Goal: Task Accomplishment & Management: Complete application form

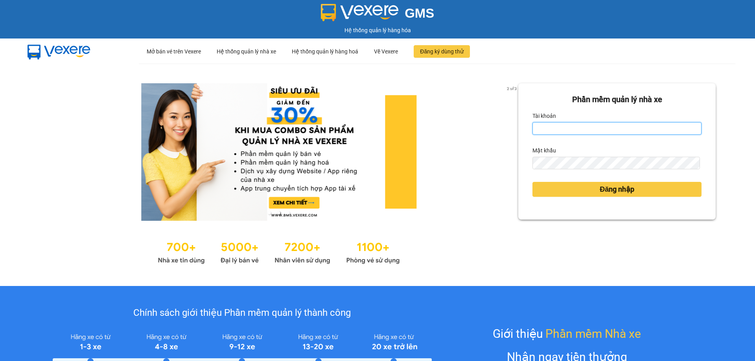
click at [613, 129] on input "Tài khoản" at bounding box center [616, 128] width 169 height 13
click at [570, 127] on input "lyxg.ct" at bounding box center [616, 128] width 169 height 13
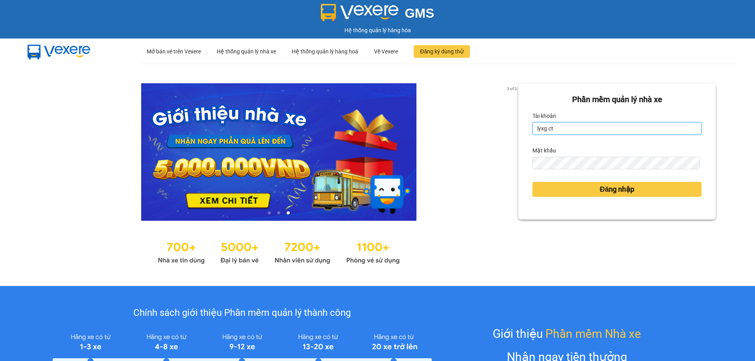
click at [572, 127] on input "lyxg.ct" at bounding box center [616, 128] width 169 height 13
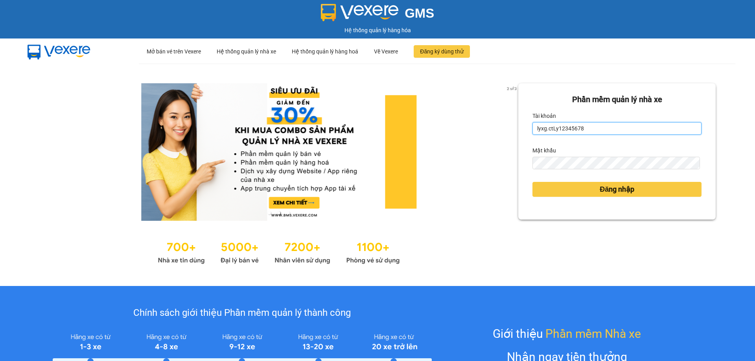
drag, startPoint x: 585, startPoint y: 127, endPoint x: 548, endPoint y: 124, distance: 36.7
click at [548, 124] on input "lyxg.ctLy12345678" at bounding box center [616, 128] width 169 height 13
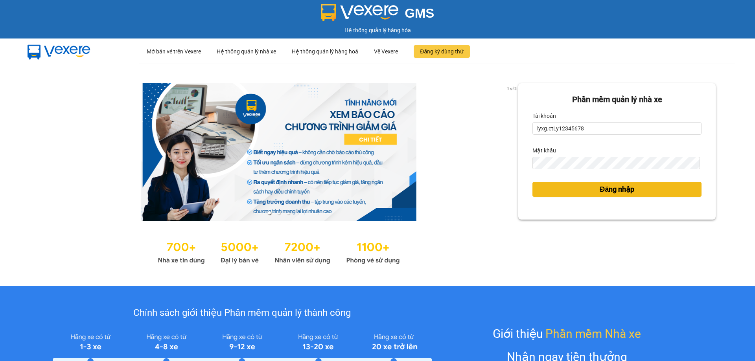
click at [553, 187] on button "Đăng nhập" at bounding box center [616, 189] width 169 height 15
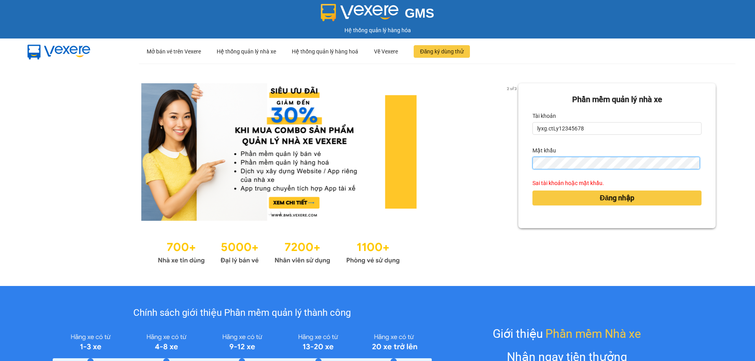
click at [432, 171] on div "2 of 3 [PERSON_NAME] mềm [PERSON_NAME] nhà xe [PERSON_NAME] lyxg.ctLy12345678 M…" at bounding box center [377, 175] width 755 height 223
click at [494, 164] on div "2 of 3 [PERSON_NAME] mềm [PERSON_NAME] nhà xe [PERSON_NAME] lyxg.ctLy12345678 M…" at bounding box center [377, 175] width 755 height 223
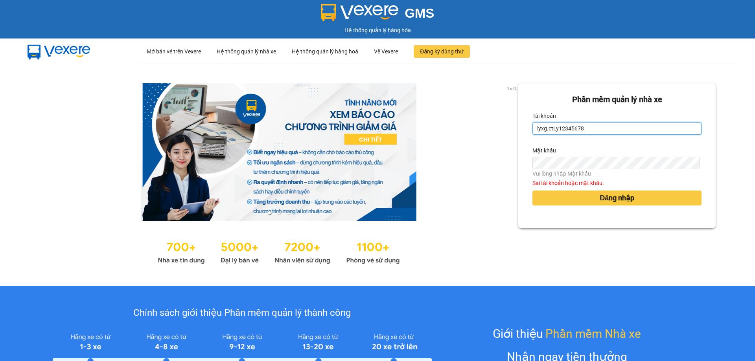
drag, startPoint x: 583, startPoint y: 127, endPoint x: 549, endPoint y: 126, distance: 33.4
click at [549, 126] on input "lyxg.ctLy12345678" at bounding box center [616, 128] width 169 height 13
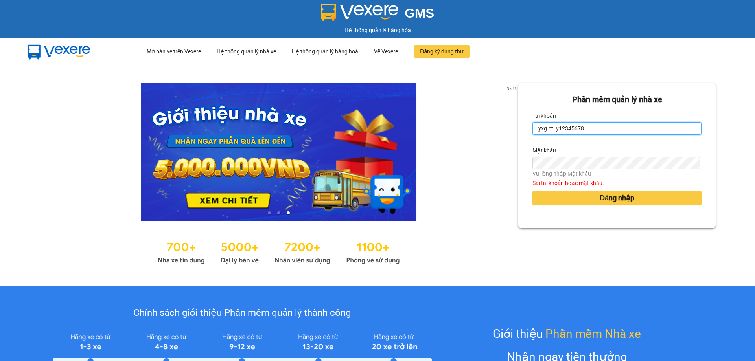
drag, startPoint x: 585, startPoint y: 125, endPoint x: 548, endPoint y: 123, distance: 36.2
click at [548, 123] on input "lyxg.ctLy12345678" at bounding box center [616, 128] width 169 height 13
type input "lyxg.ct"
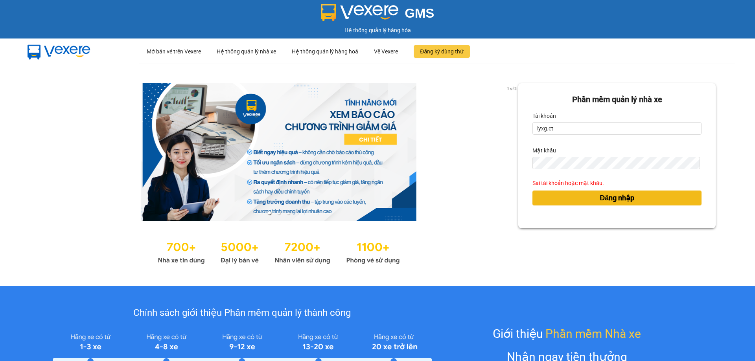
click at [565, 200] on div "Đăng nhập" at bounding box center [616, 198] width 169 height 21
click at [569, 198] on button "Đăng nhập" at bounding box center [616, 198] width 169 height 15
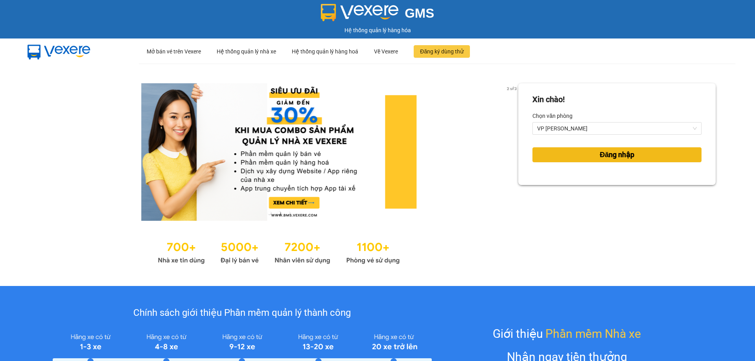
click at [593, 155] on button "Đăng nhập" at bounding box center [616, 154] width 169 height 15
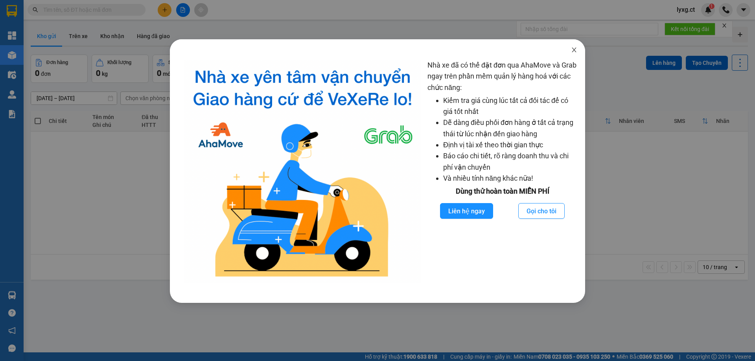
click at [574, 47] on icon "close" at bounding box center [574, 50] width 6 height 6
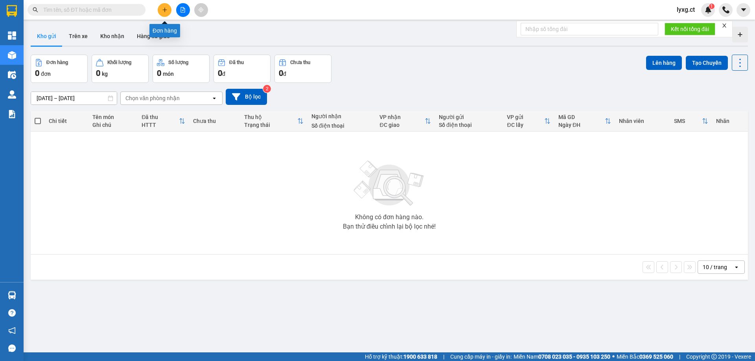
click at [164, 9] on icon "plus" at bounding box center [165, 10] width 6 height 6
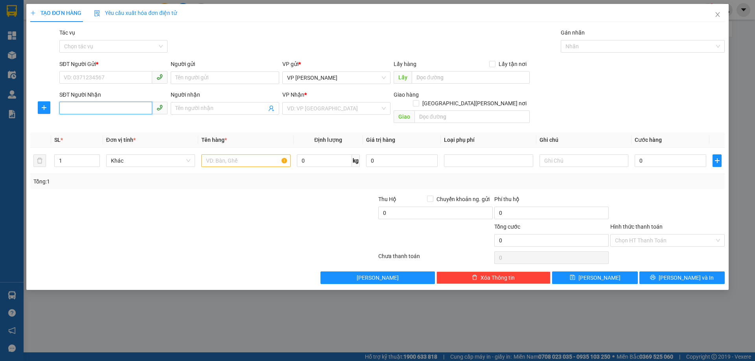
click at [108, 110] on input "SĐT Người Nhận" at bounding box center [105, 108] width 93 height 13
type input "0827174831"
click at [103, 77] on input "SĐT Người Gửi *" at bounding box center [105, 77] width 93 height 13
click at [131, 77] on input "SĐT Người Gửi *" at bounding box center [105, 77] width 93 height 13
type input "0977661176"
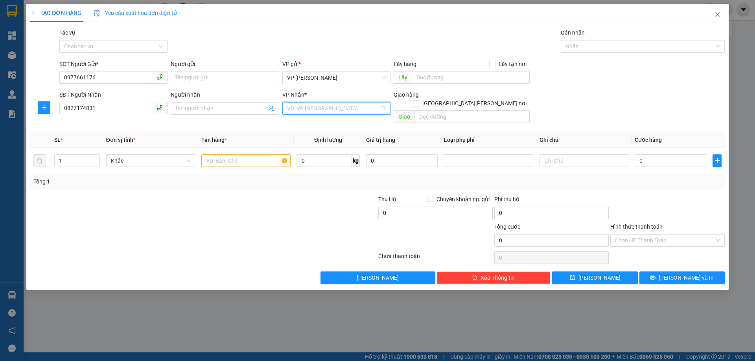
click at [342, 107] on input "search" at bounding box center [333, 109] width 93 height 12
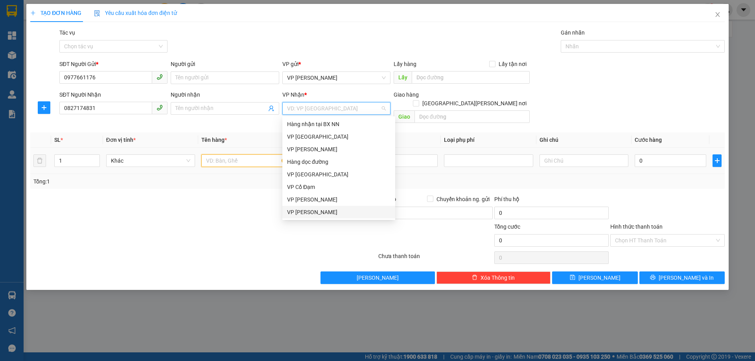
click at [244, 155] on input "text" at bounding box center [245, 161] width 89 height 13
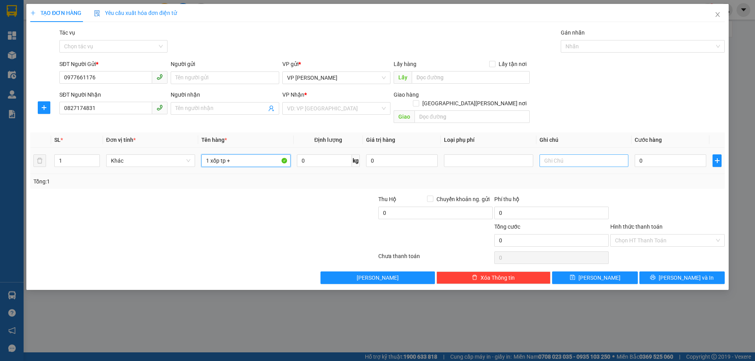
type input "1 xốp tp +"
click at [589, 155] on input "text" at bounding box center [583, 161] width 89 height 13
drag, startPoint x: 611, startPoint y: 158, endPoint x: 494, endPoint y: 163, distance: 117.7
click at [494, 163] on tr "1 Khác 1 xốp tp + 0 kg 0 ship hn ( 95 sông nhuệ 0" at bounding box center [377, 161] width 694 height 26
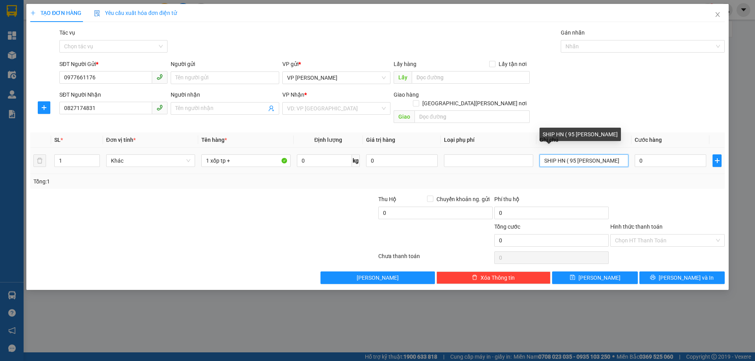
drag, startPoint x: 620, startPoint y: 153, endPoint x: 579, endPoint y: 153, distance: 40.9
click at [579, 155] on input "SHIP HN ( 95 SOONG NHUEEJ" at bounding box center [583, 161] width 89 height 13
click at [370, 111] on input "search" at bounding box center [333, 109] width 93 height 12
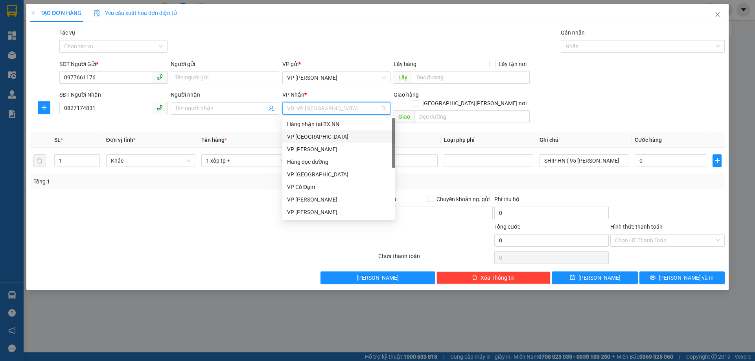
click at [304, 135] on div "VP Mỹ Đình" at bounding box center [338, 137] width 103 height 9
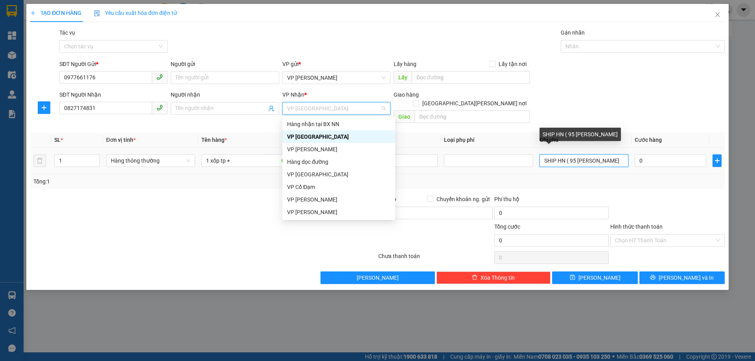
click at [600, 155] on input "SHIP HN ( 95 SOONG" at bounding box center [583, 161] width 89 height 13
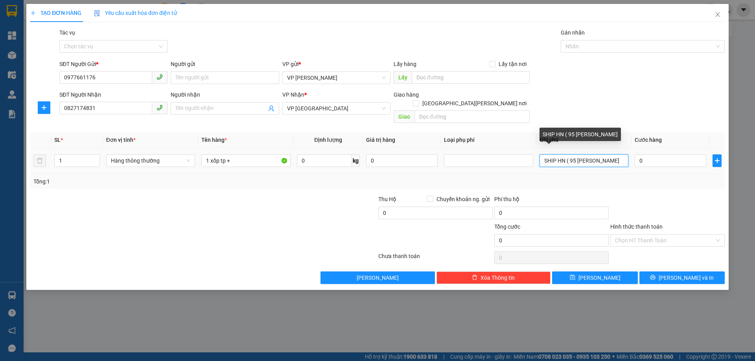
click at [600, 155] on input "SHIP HN ( 95 SOONG" at bounding box center [583, 161] width 89 height 13
type input "S"
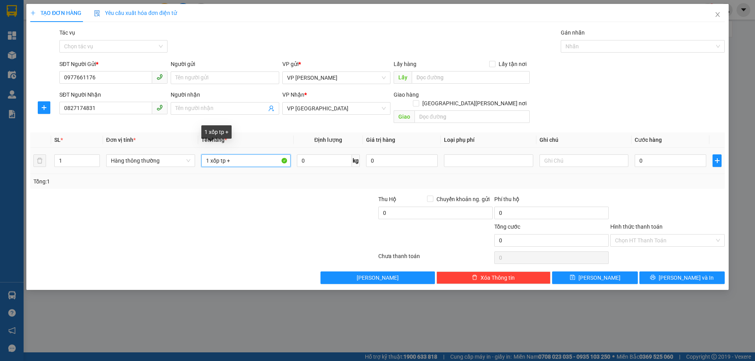
click at [232, 155] on input "1 xốp tp +" at bounding box center [245, 161] width 89 height 13
click at [244, 155] on input "1 xốp tp +1 BIF GAO" at bounding box center [245, 161] width 89 height 13
type input "1 xốp tp +1 BI GAO"
click at [693, 235] on input "Hình thức thanh toán" at bounding box center [664, 241] width 99 height 12
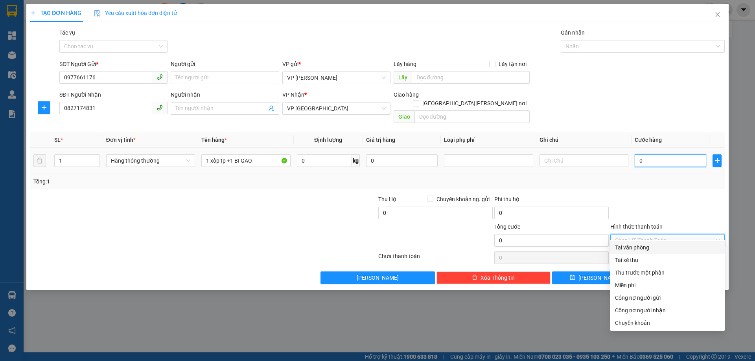
click at [664, 155] on input "0" at bounding box center [671, 161] width 72 height 13
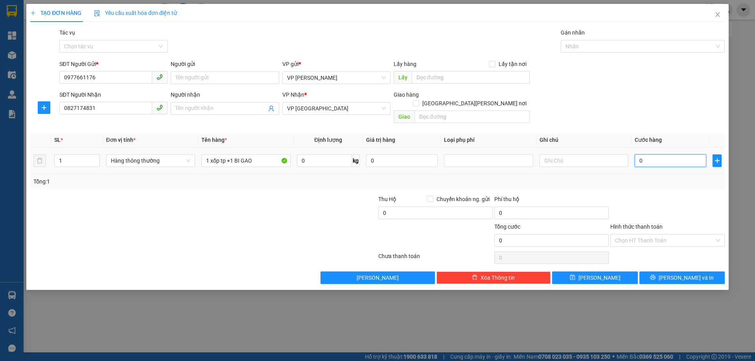
type input "1"
type input "10"
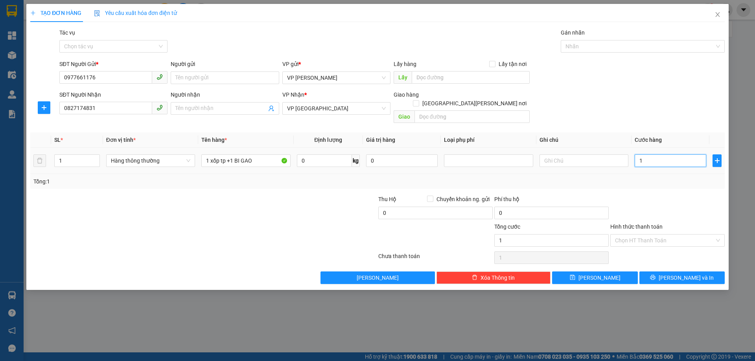
type input "10"
type input "100"
type input "100.000"
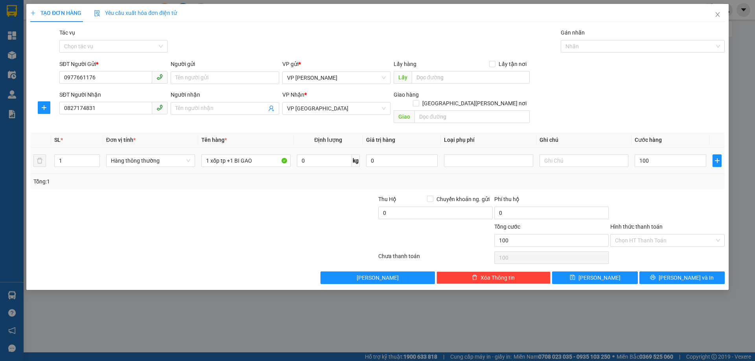
type input "100.000"
click at [654, 177] on div "Tổng: 1" at bounding box center [377, 181] width 688 height 9
click at [662, 235] on input "Hình thức thanh toán" at bounding box center [664, 241] width 99 height 12
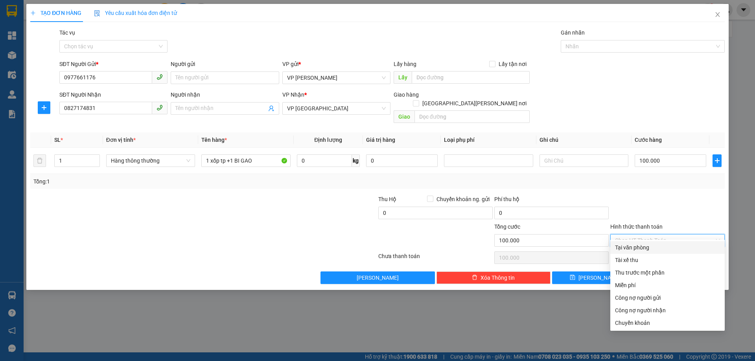
click at [637, 247] on div "Tại văn phòng" at bounding box center [667, 247] width 105 height 9
type input "0"
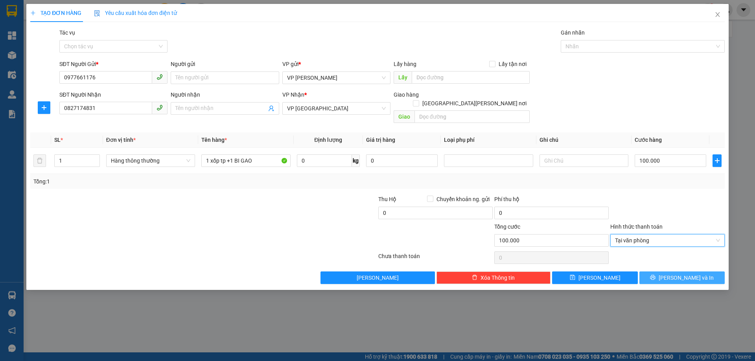
click at [688, 274] on span "Lưu và In" at bounding box center [686, 278] width 55 height 9
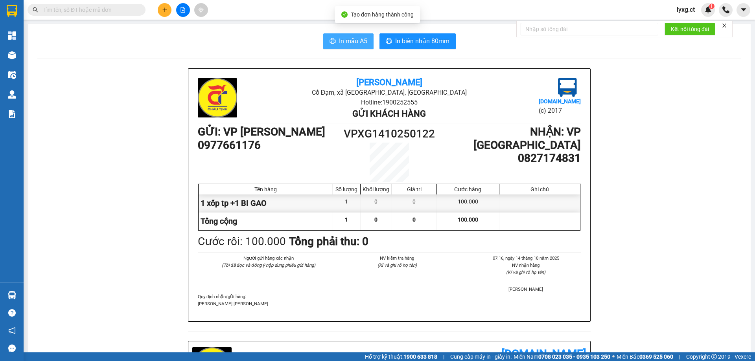
click at [329, 39] on icon "printer" at bounding box center [332, 41] width 6 height 6
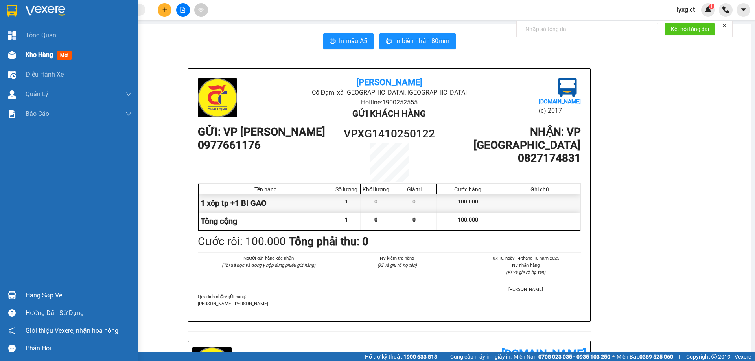
click at [29, 55] on span "Kho hàng" at bounding box center [40, 54] width 28 height 7
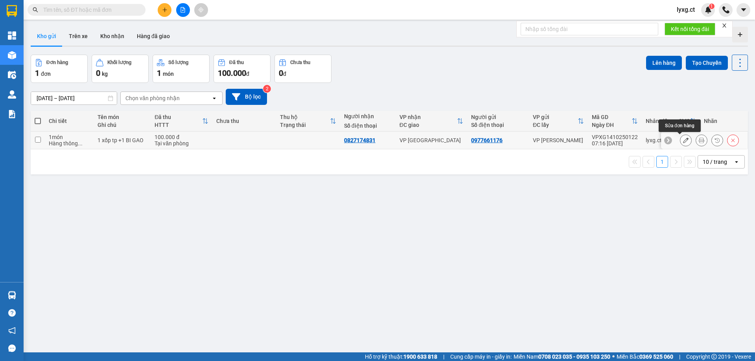
click at [680, 143] on button at bounding box center [685, 141] width 11 height 14
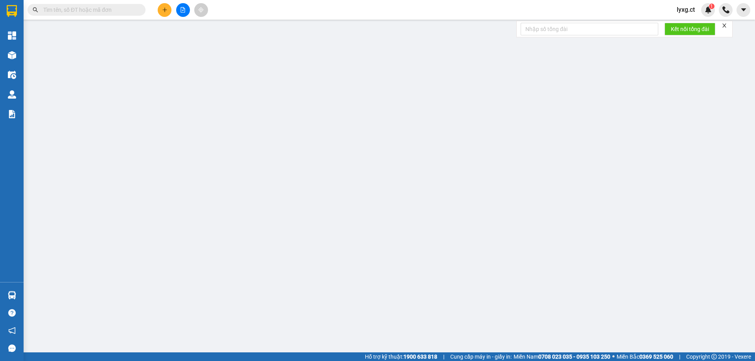
type input "0977661176"
type input "0827174831"
type input "0"
type input "100.000"
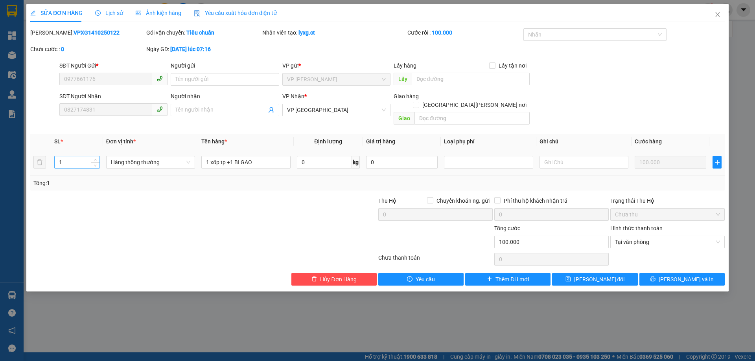
click at [66, 160] on div "1" at bounding box center [77, 162] width 46 height 13
click at [66, 156] on input "1" at bounding box center [77, 162] width 45 height 12
type input "2"
click at [690, 275] on span "Lưu và In" at bounding box center [686, 279] width 55 height 9
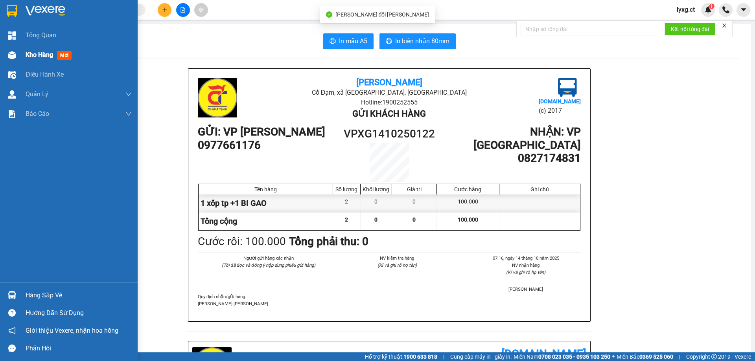
click at [39, 57] on span "Kho hàng" at bounding box center [40, 54] width 28 height 7
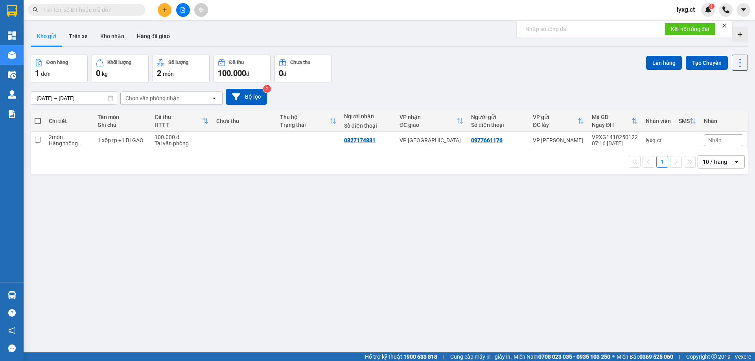
click at [33, 121] on th at bounding box center [38, 121] width 14 height 21
click at [39, 121] on span at bounding box center [38, 121] width 6 height 6
click at [38, 117] on input "checkbox" at bounding box center [38, 117] width 0 height 0
checkbox input "true"
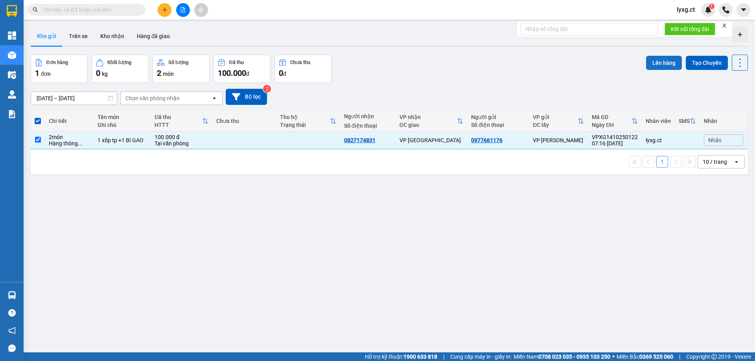
click at [668, 63] on button "Lên hàng" at bounding box center [664, 63] width 36 height 14
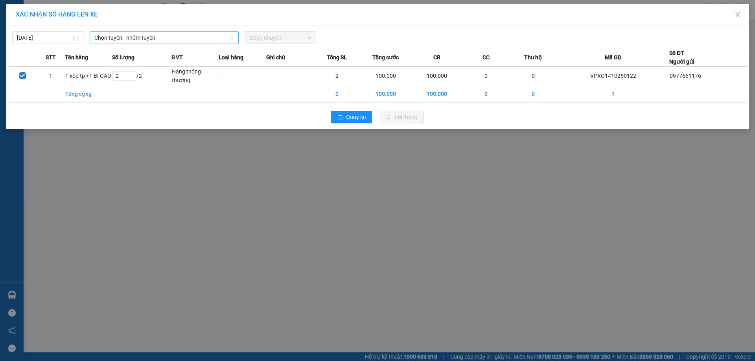
click at [186, 37] on span "Chọn tuyến - nhóm tuyến" at bounding box center [164, 38] width 140 height 12
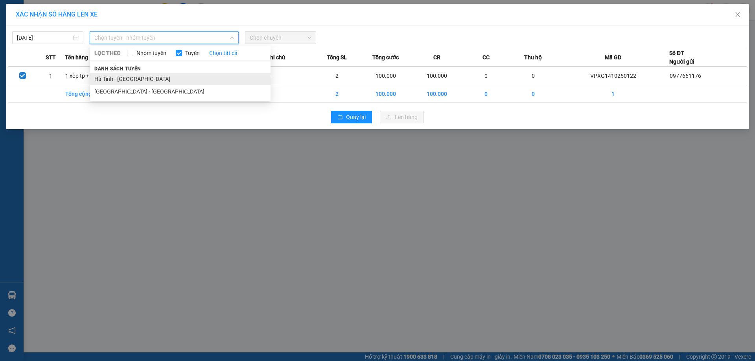
drag, startPoint x: 106, startPoint y: 80, endPoint x: 232, endPoint y: 53, distance: 128.8
click at [107, 80] on li "Hà Tĩnh - Hà Nội" at bounding box center [180, 79] width 181 height 13
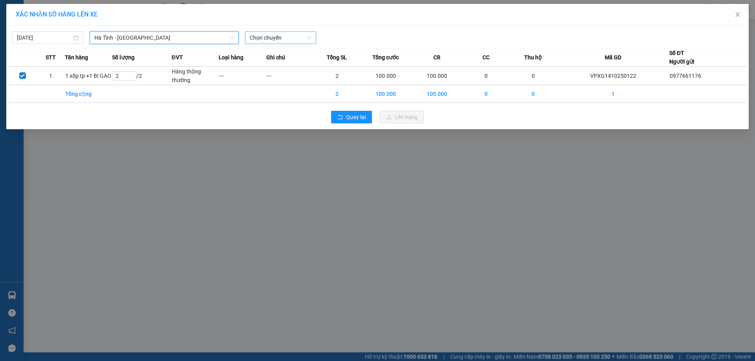
click at [271, 34] on span "Chọn chuyến" at bounding box center [281, 38] width 62 height 12
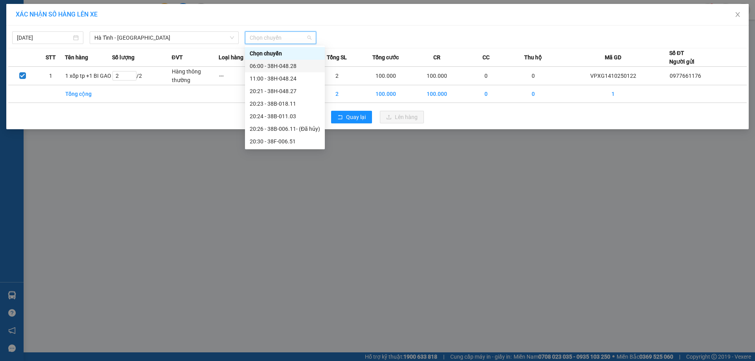
click at [286, 69] on div "06:00 - 38H-048.28" at bounding box center [285, 66] width 70 height 9
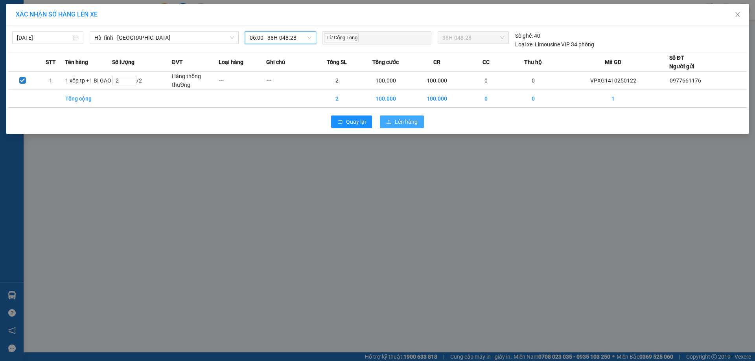
click at [390, 121] on icon "upload" at bounding box center [389, 122] width 6 height 6
